Goal: Transaction & Acquisition: Download file/media

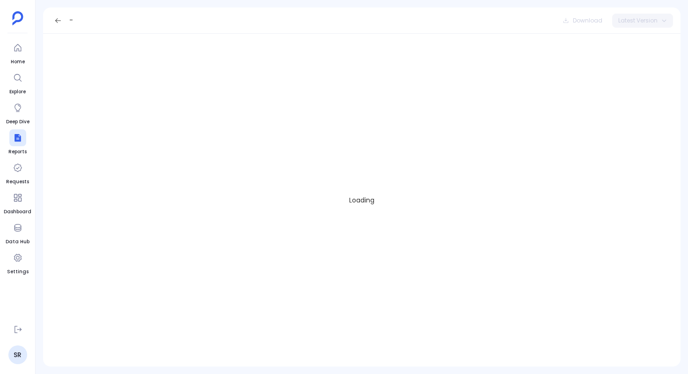
click at [584, 26] on div "Download" at bounding box center [583, 21] width 52 height 14
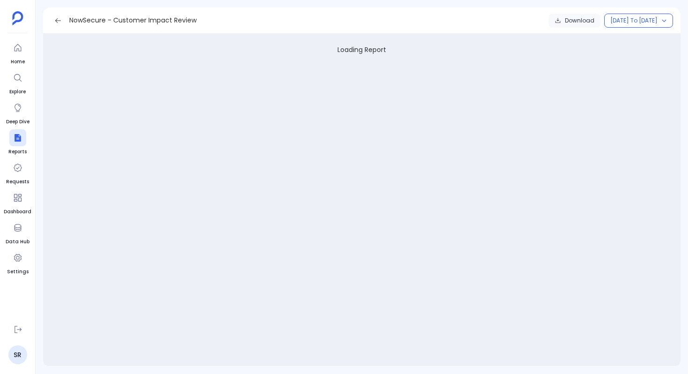
click at [565, 19] on span "Download" at bounding box center [579, 20] width 29 height 7
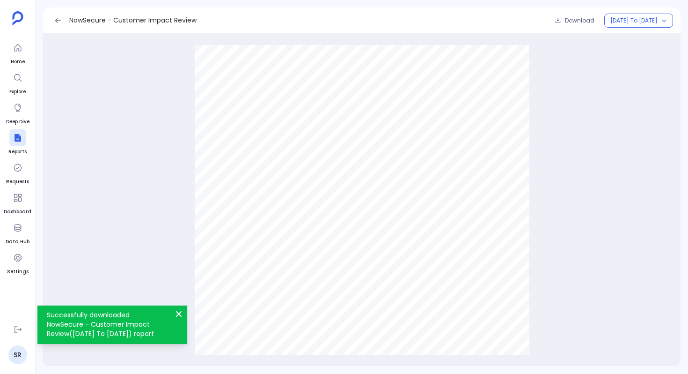
click at [116, 334] on p "Successfully downloaded NowSecure - Customer Impact Review(January To July 2025…" at bounding box center [107, 324] width 120 height 28
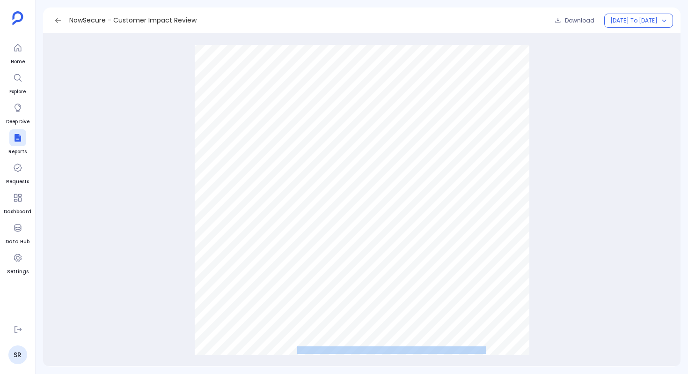
scroll to position [3369, 0]
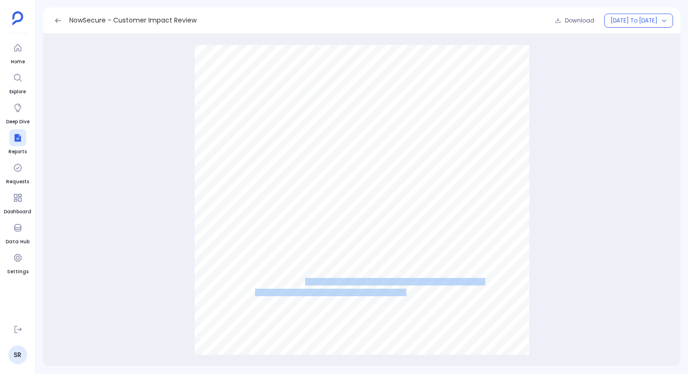
drag, startPoint x: 304, startPoint y: 279, endPoint x: 406, endPoint y: 289, distance: 102.5
click at [195, 12] on span "● Tra  ic Volume: 4 unique visitors from the government industry generated 9 t…" at bounding box center [195, 12] width 0 height 0
copy span "4 unique visitors from the government industry generated 9 total sessions, with…"
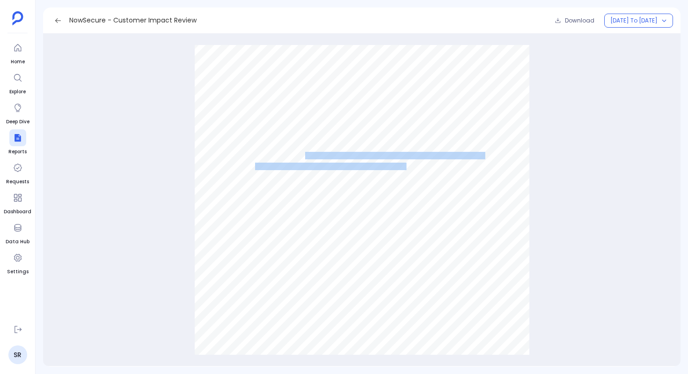
scroll to position [3499, 0]
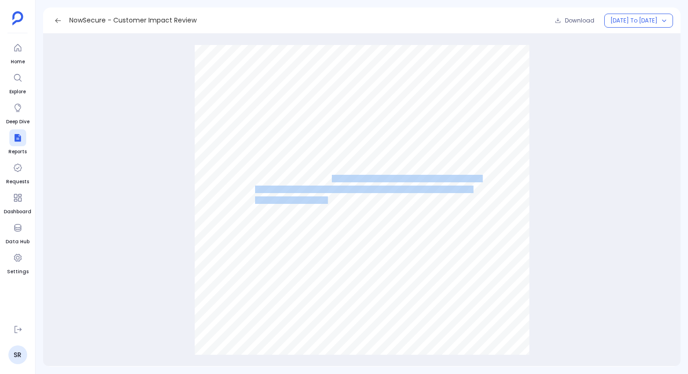
drag, startPoint x: 331, startPoint y: 177, endPoint x: 326, endPoint y: 195, distance: 18.1
click at [326, 195] on div "Spotlight - Ali Tech Highlights ● Tra  ic Volume: 4 unique visitors from the g…" at bounding box center [362, 118] width 335 height 473
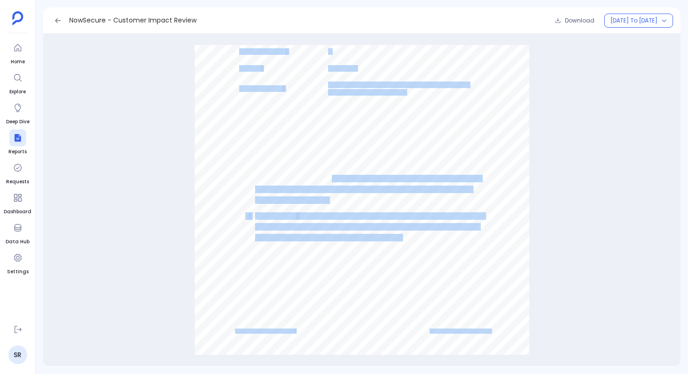
click at [332, 189] on span "total engagement time of 1 minute 36 seconds and an average session" at bounding box center [363, 189] width 217 height 7
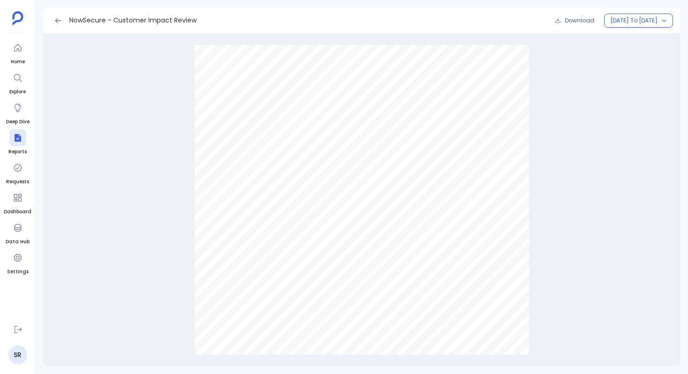
click at [332, 176] on span "Visitors engaged with 2 assets, contributing to a" at bounding box center [406, 178] width 149 height 7
